Goal: Information Seeking & Learning: Understand process/instructions

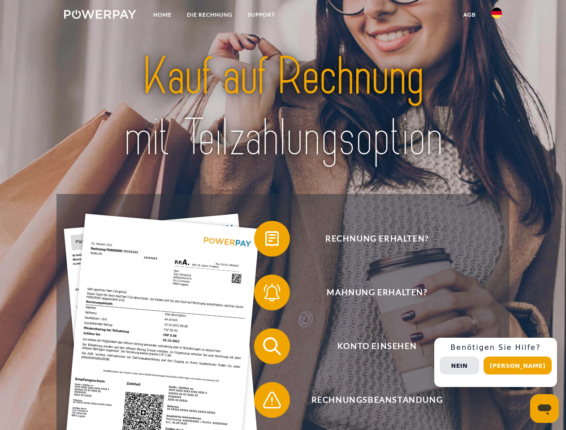
click at [100, 16] on img at bounding box center [100, 14] width 72 height 9
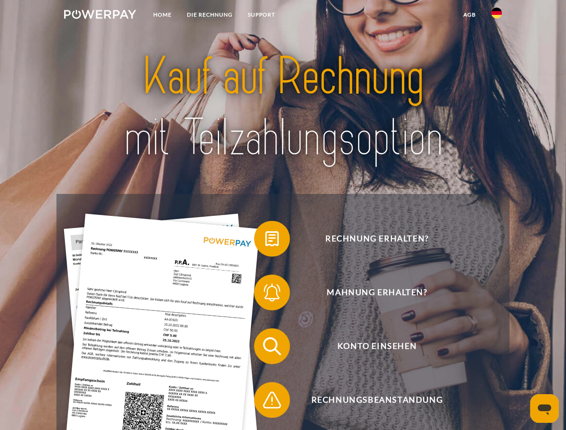
click at [496, 16] on img at bounding box center [496, 13] width 11 height 11
click at [469, 15] on link "agb" at bounding box center [470, 15] width 28 height 16
click at [265, 241] on span at bounding box center [258, 238] width 45 height 45
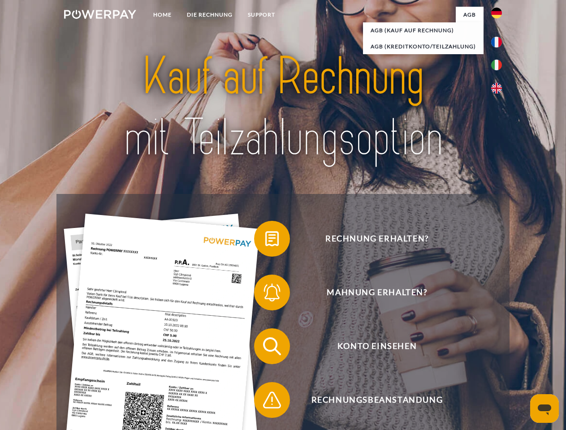
click at [265, 294] on span at bounding box center [258, 292] width 45 height 45
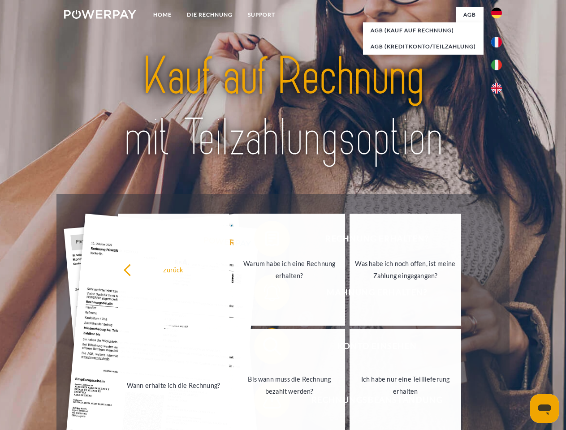
click at [265, 348] on link "Bis wann muss die Rechnung bezahlt werden?" at bounding box center [289, 385] width 112 height 112
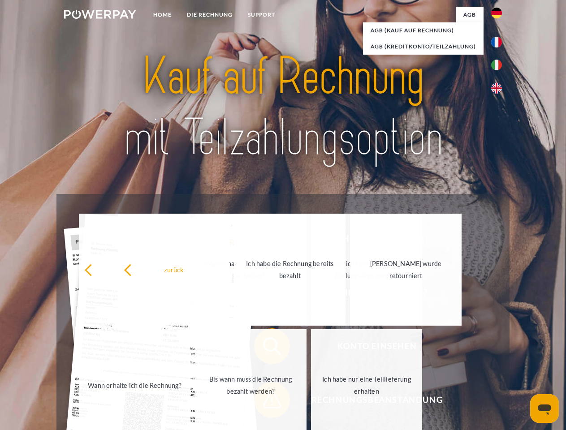
click at [265, 402] on span at bounding box center [258, 400] width 45 height 45
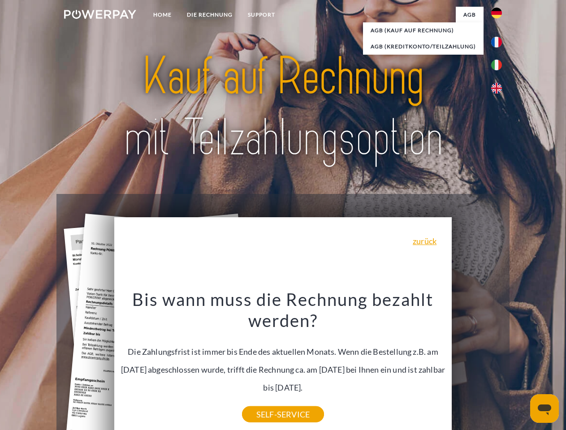
click at [499, 362] on div "Rechnung erhalten? Mahnung erhalten? Konto einsehen" at bounding box center [282, 373] width 453 height 358
click at [477, 364] on span "Konto einsehen" at bounding box center [377, 346] width 220 height 36
click at [521, 366] on header "Home DIE RECHNUNG SUPPORT" at bounding box center [283, 309] width 566 height 619
